Goal: Obtain resource: Download file/media

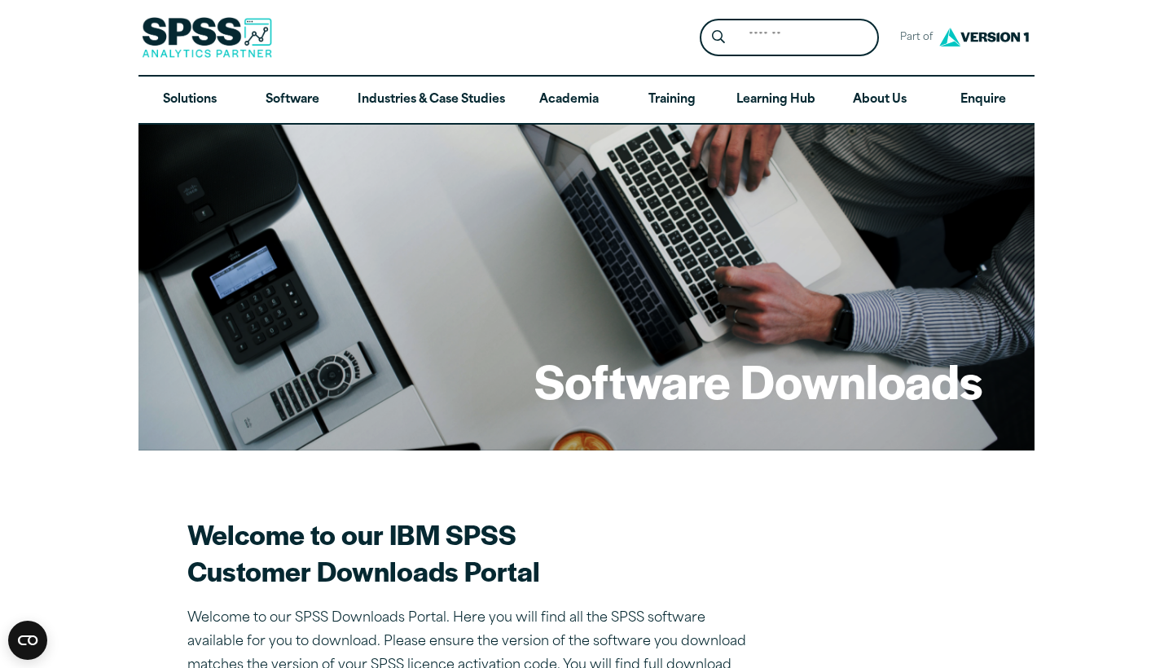
scroll to position [884, 0]
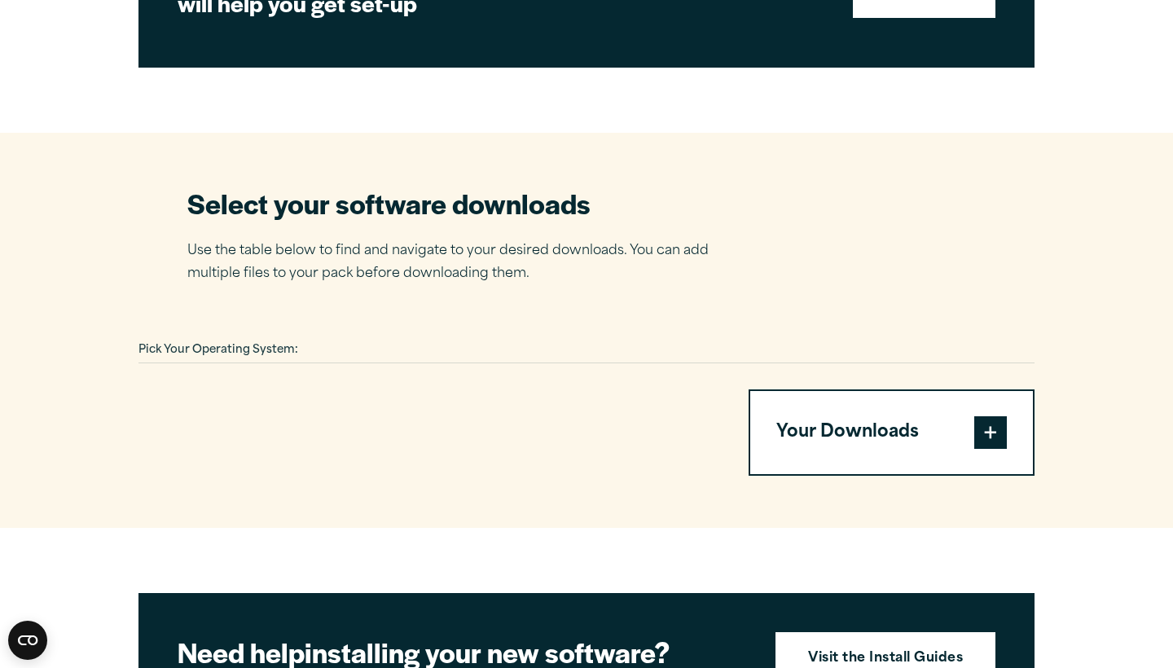
click at [279, 345] on span "Pick Your Operating System:" at bounding box center [219, 350] width 160 height 11
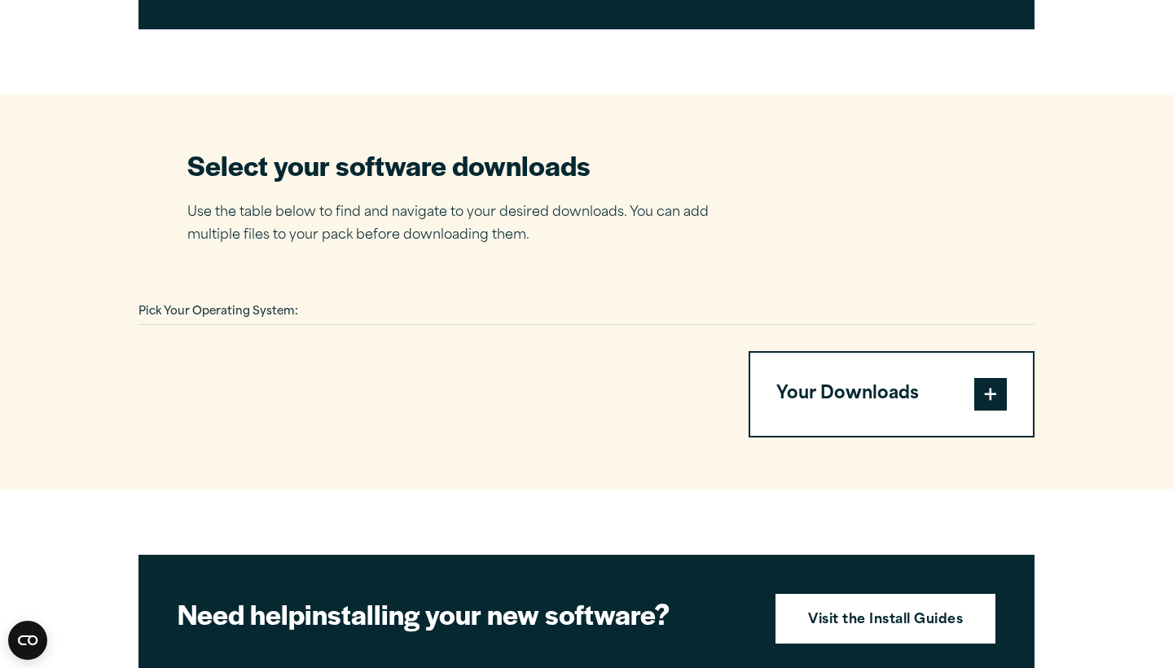
scroll to position [927, 0]
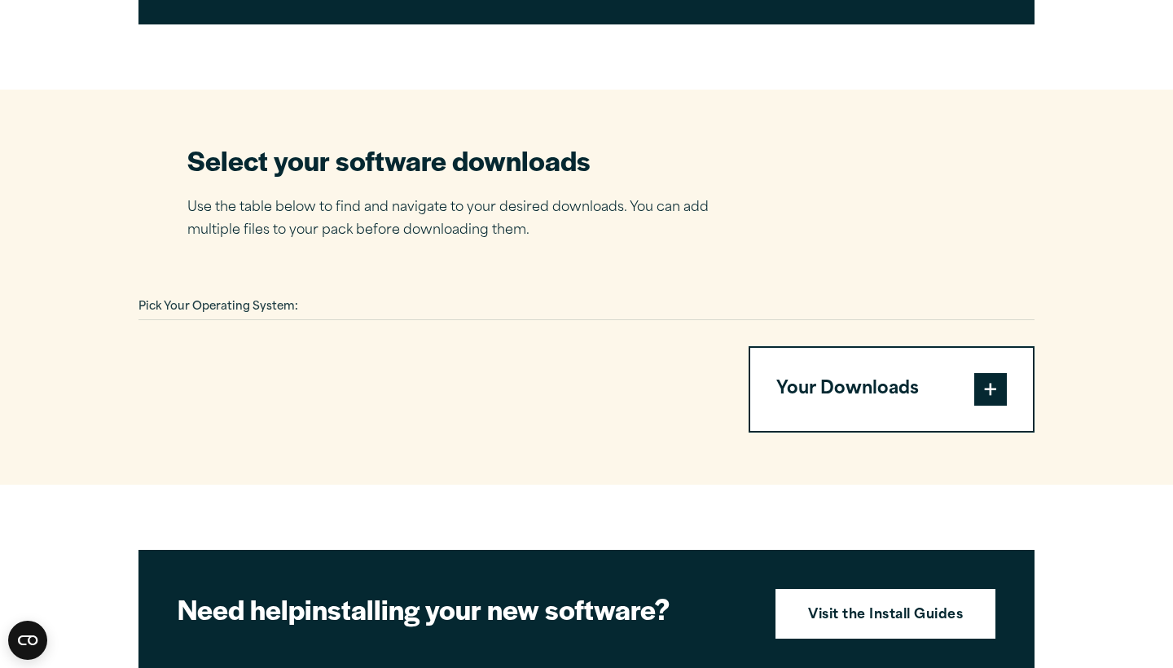
click at [480, 301] on div "Pick Your Operating System:" at bounding box center [587, 307] width 896 height 25
click at [168, 319] on div at bounding box center [587, 319] width 896 height 1
click at [231, 301] on span "Pick Your Operating System:" at bounding box center [219, 306] width 160 height 11
click at [307, 305] on div "Pick Your Operating System:" at bounding box center [587, 307] width 896 height 25
click at [283, 309] on span "Pick Your Operating System:" at bounding box center [219, 306] width 160 height 11
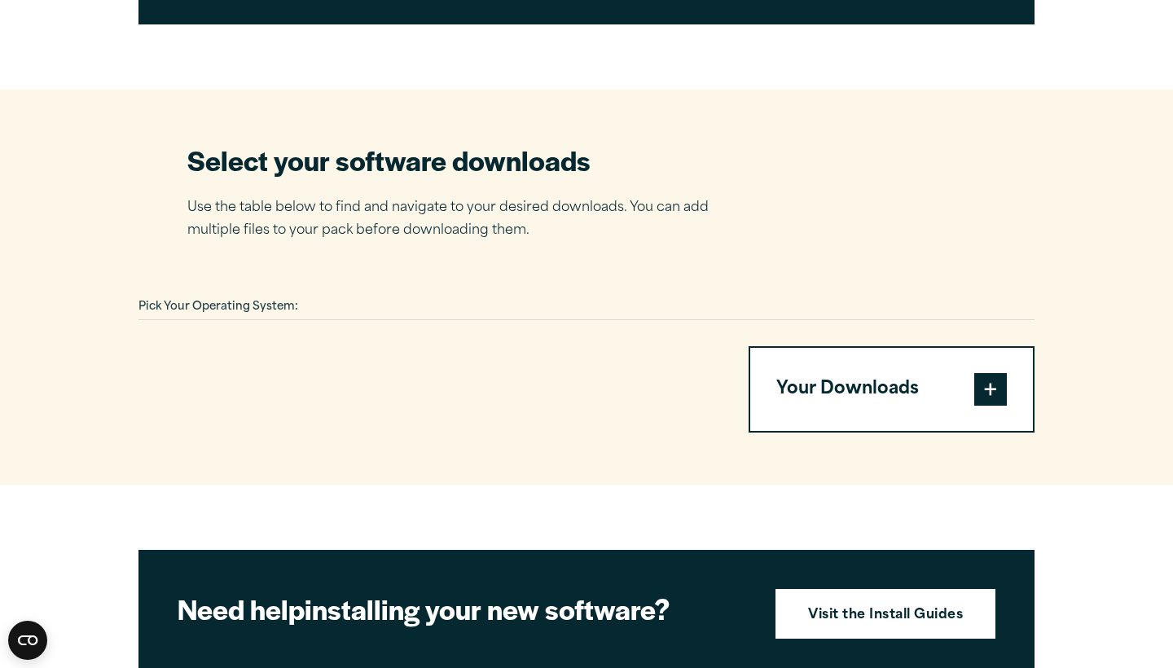
click at [970, 375] on button "Your Downloads" at bounding box center [891, 389] width 283 height 83
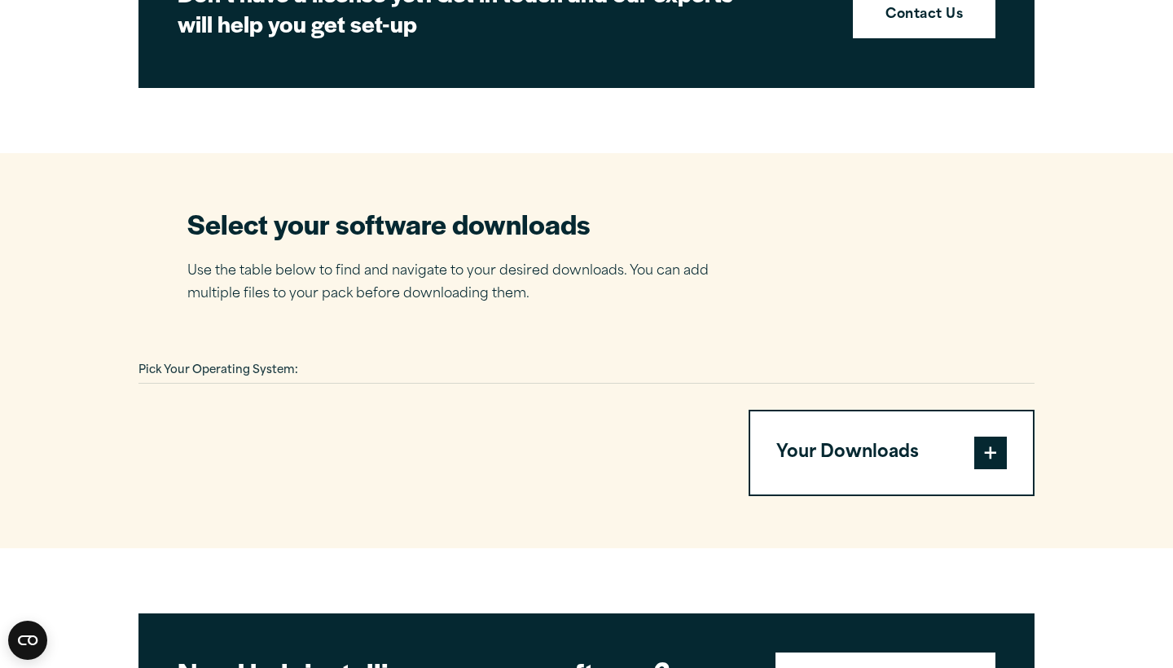
scroll to position [973, 0]
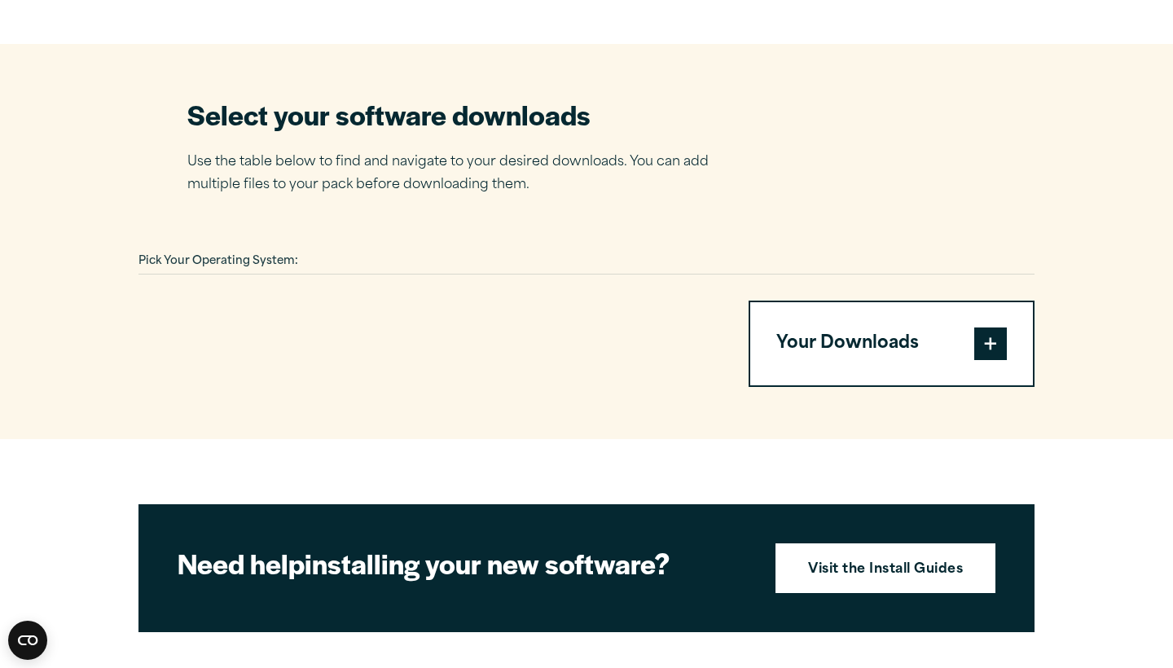
click at [995, 341] on span at bounding box center [990, 344] width 33 height 33
click at [402, 253] on div "Pick Your Operating System:" at bounding box center [587, 261] width 896 height 25
